Goal: Information Seeking & Learning: Learn about a topic

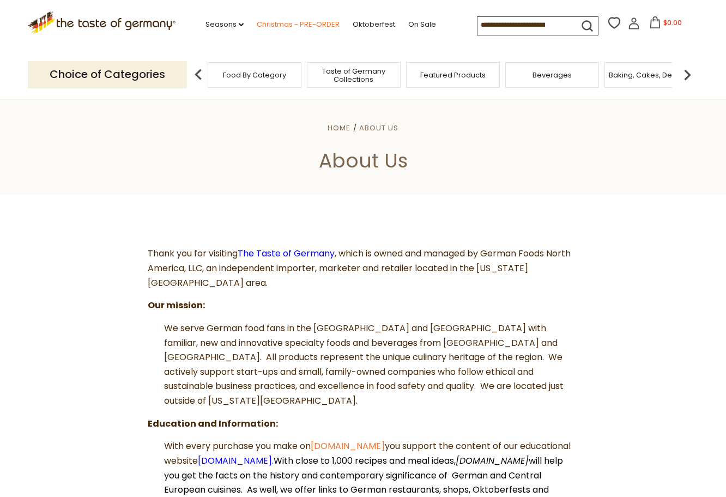
click at [279, 27] on link "Christmas - PRE-ORDER" at bounding box center [298, 25] width 83 height 12
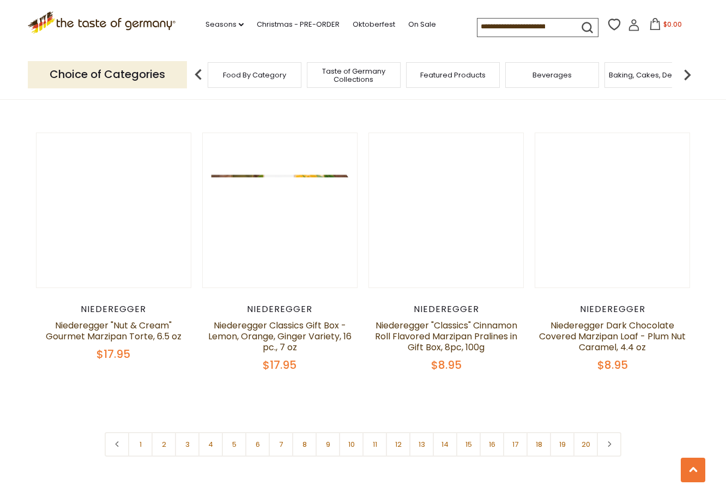
scroll to position [2507, 0]
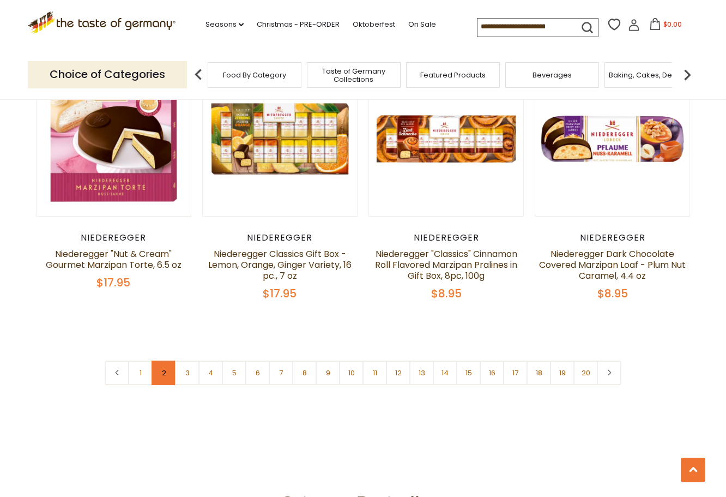
click at [167, 360] on link "2" at bounding box center [164, 372] width 25 height 25
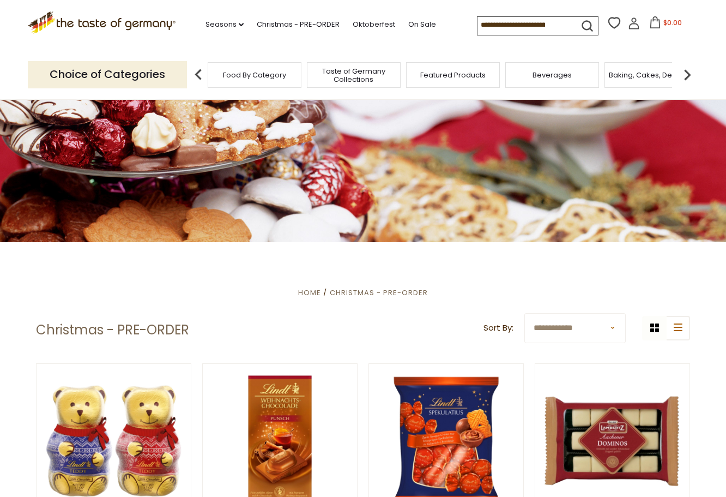
scroll to position [0, 0]
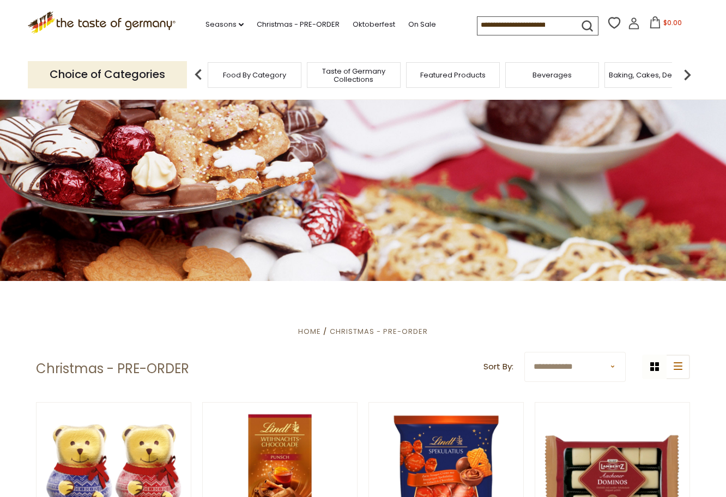
click at [280, 79] on span "Food By Category" at bounding box center [254, 75] width 63 height 8
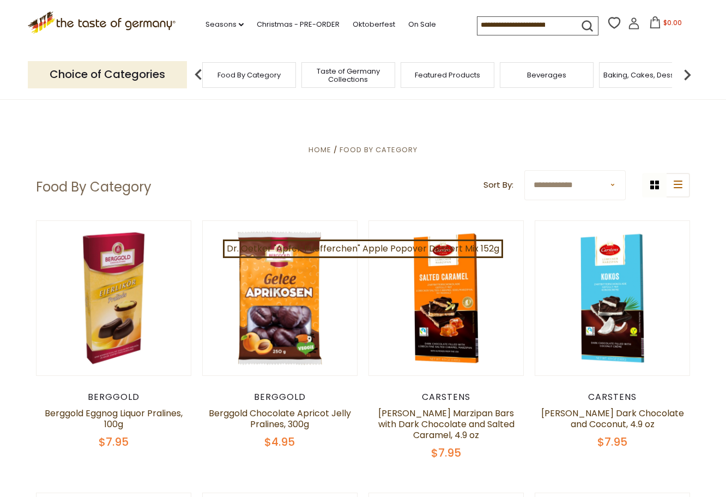
click at [469, 78] on span "Featured Products" at bounding box center [447, 75] width 65 height 8
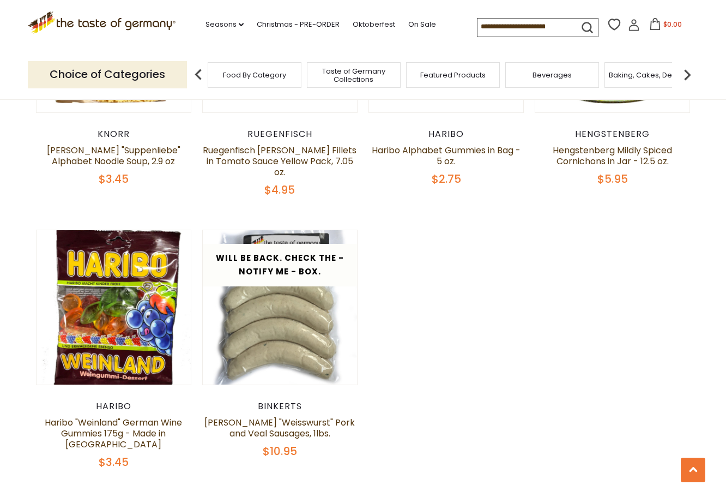
scroll to position [818, 0]
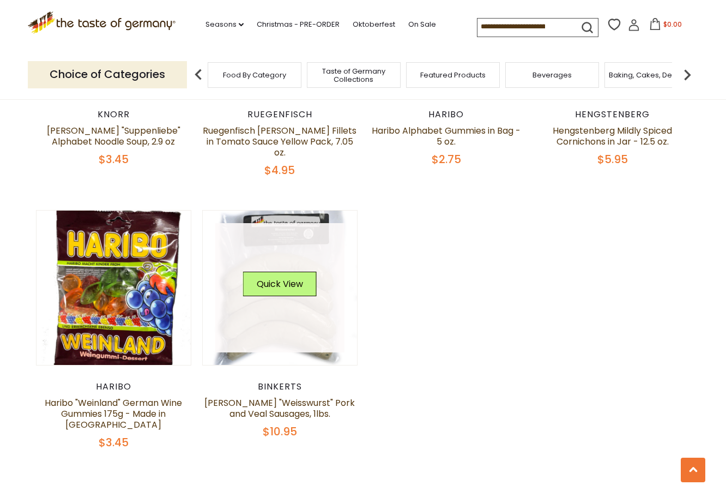
click at [284, 301] on link at bounding box center [280, 288] width 130 height 130
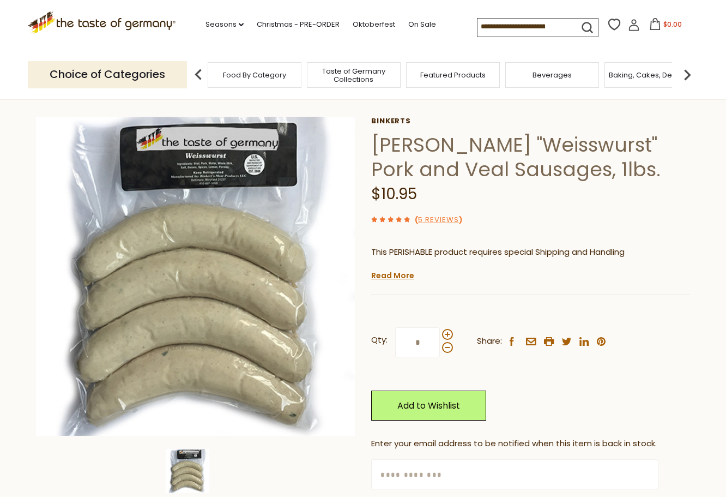
scroll to position [164, 0]
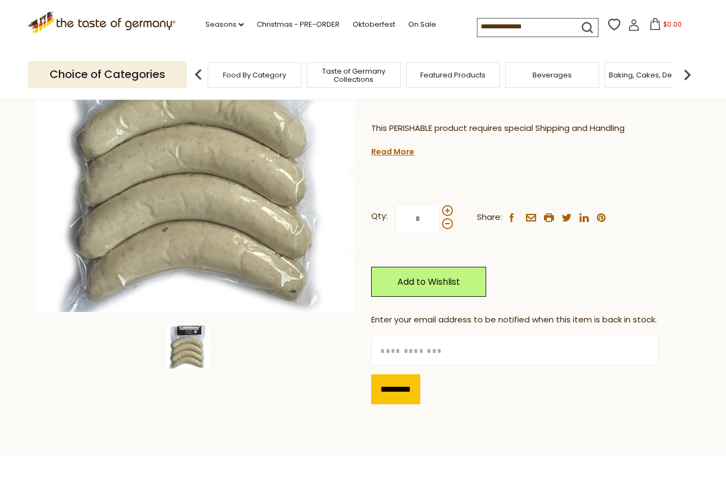
click at [409, 349] on input "text" at bounding box center [514, 350] width 287 height 30
click at [441, 352] on input "**" at bounding box center [514, 350] width 287 height 30
type input "**********"
click at [528, 249] on div "Qty: * Share: facebook email printer twitter linkedin pinterest" at bounding box center [530, 218] width 319 height 63
click at [412, 390] on input "*********" at bounding box center [395, 389] width 49 height 30
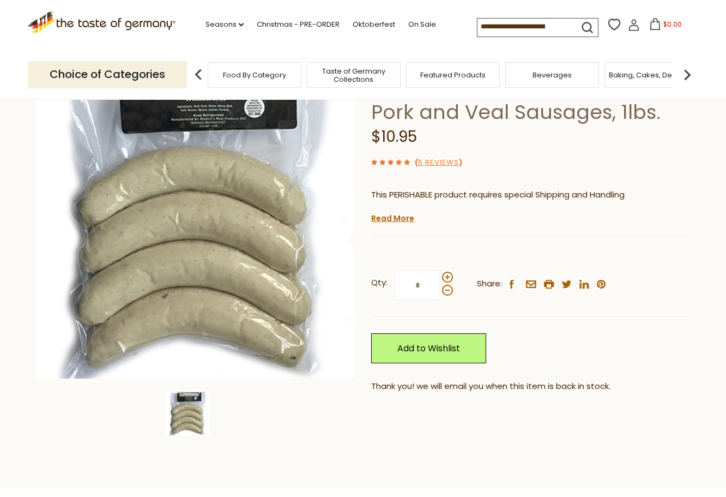
scroll to position [0, 0]
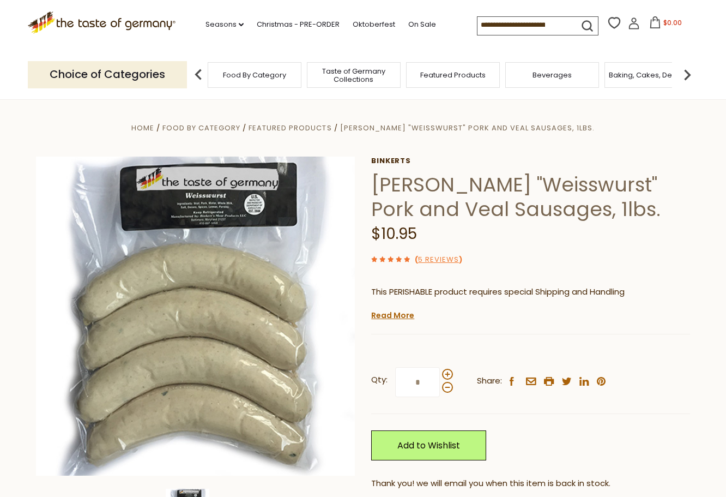
click at [577, 82] on div "Beverages" at bounding box center [552, 75] width 94 height 26
click at [560, 73] on span "Beverages" at bounding box center [551, 75] width 39 height 8
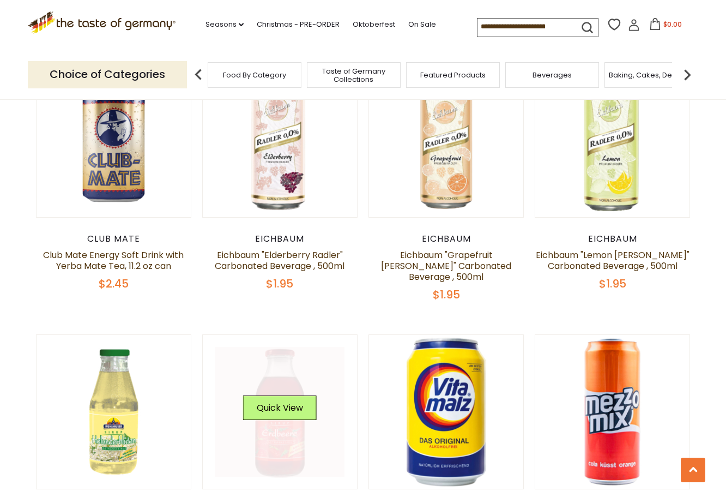
scroll to position [600, 0]
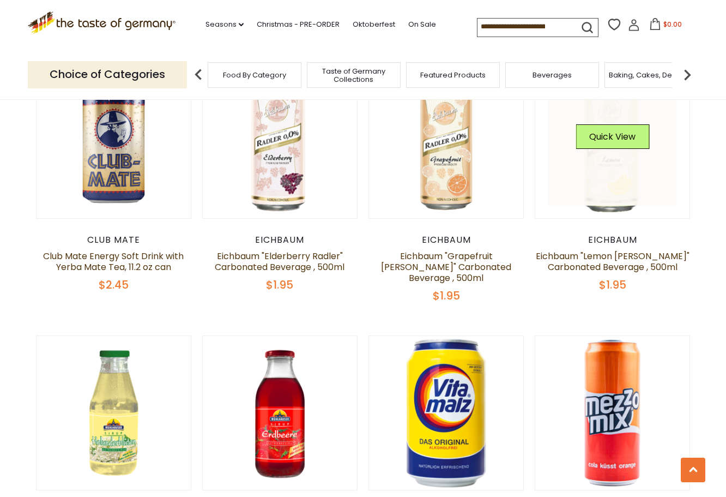
click at [606, 177] on link at bounding box center [613, 141] width 130 height 130
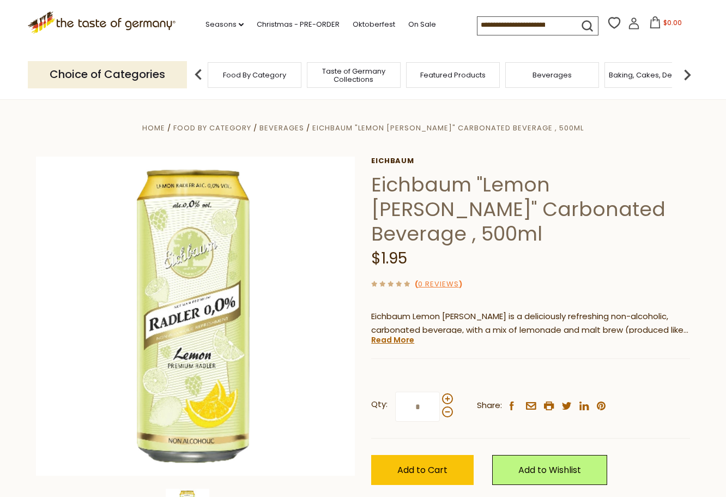
drag, startPoint x: 0, startPoint y: 0, endPoint x: 400, endPoint y: 315, distance: 509.2
click at [400, 334] on link "Read More" at bounding box center [392, 339] width 43 height 11
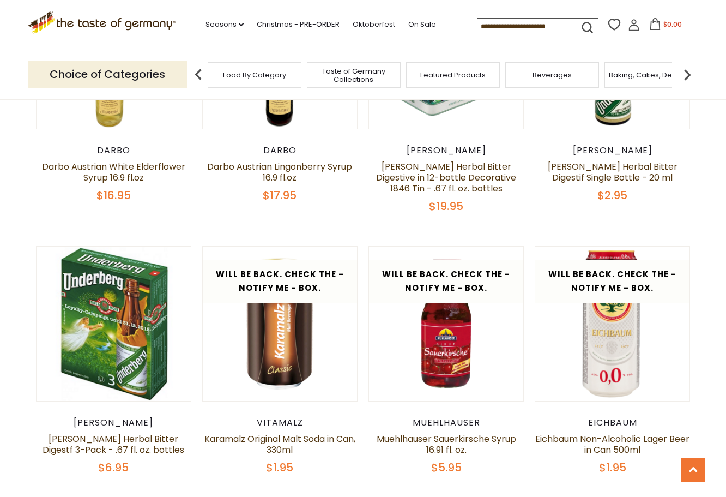
scroll to position [1690, 0]
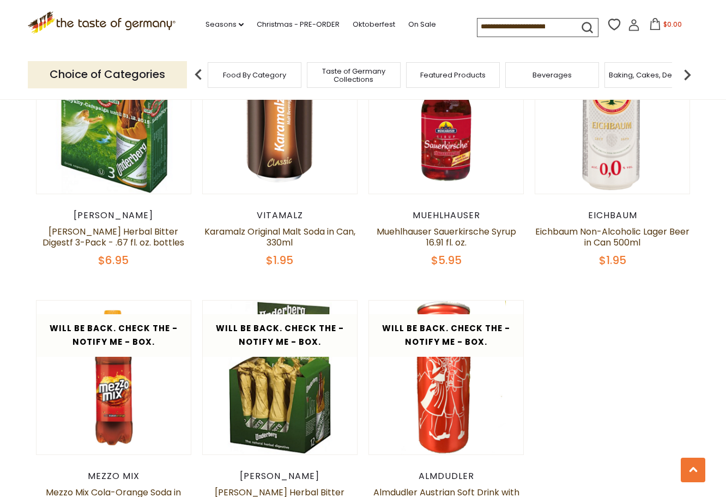
click at [652, 74] on span "Baking, Cakes, Desserts" at bounding box center [651, 75] width 84 height 8
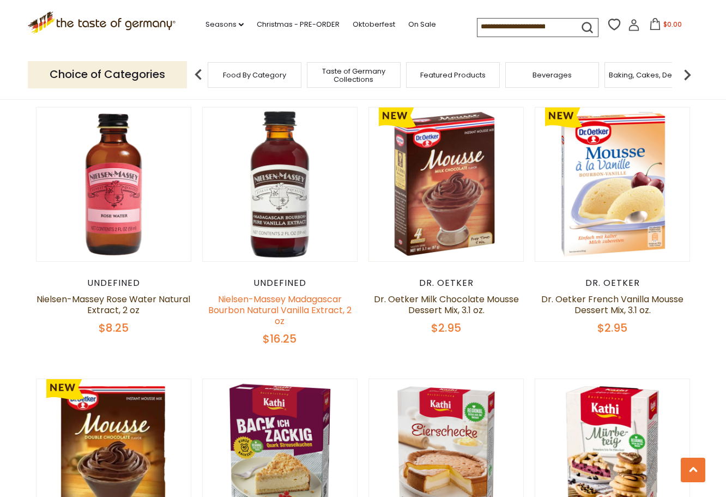
scroll to position [818, 0]
